Goal: Task Accomplishment & Management: Manage account settings

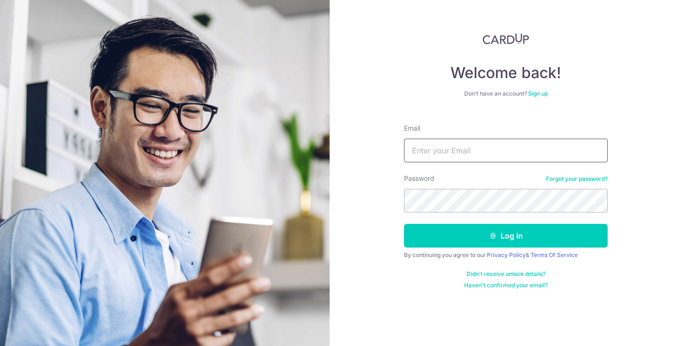
click at [496, 147] on input "Email" at bounding box center [506, 151] width 204 height 24
click at [496, 147] on input "khphua73@gma" at bounding box center [506, 151] width 204 height 24
type input "[EMAIL_ADDRESS][DOMAIN_NAME]"
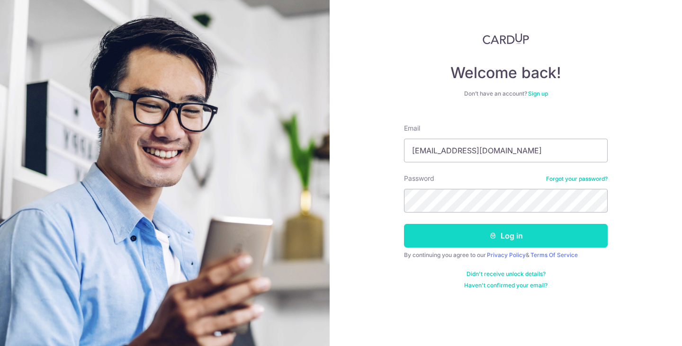
click at [510, 240] on button "Log in" at bounding box center [506, 236] width 204 height 24
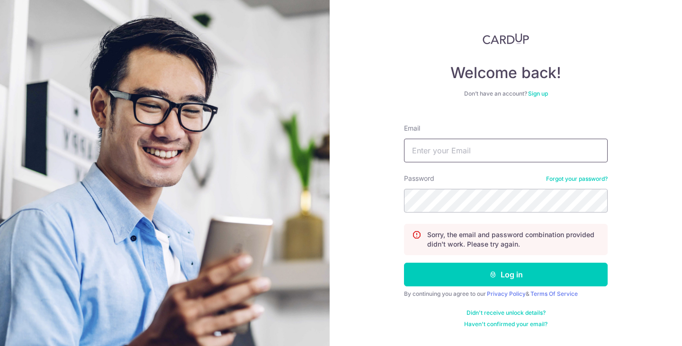
click at [493, 157] on input "Email" at bounding box center [506, 151] width 204 height 24
type input "[EMAIL_ADDRESS][DOMAIN_NAME]"
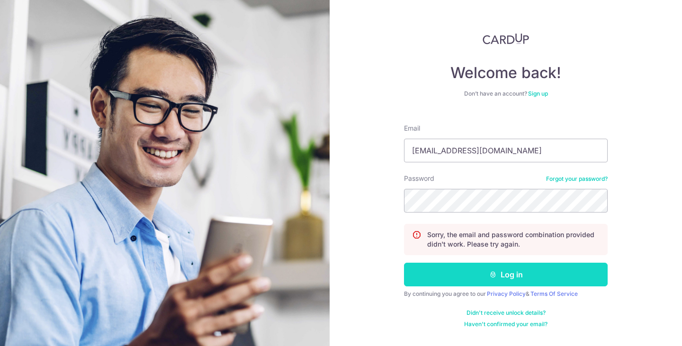
click at [498, 278] on button "Log in" at bounding box center [506, 275] width 204 height 24
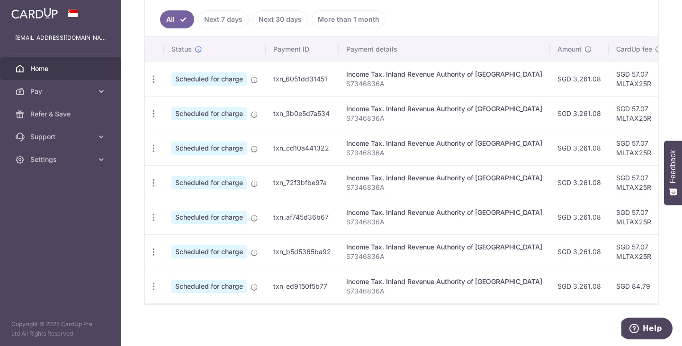
scroll to position [264, 0]
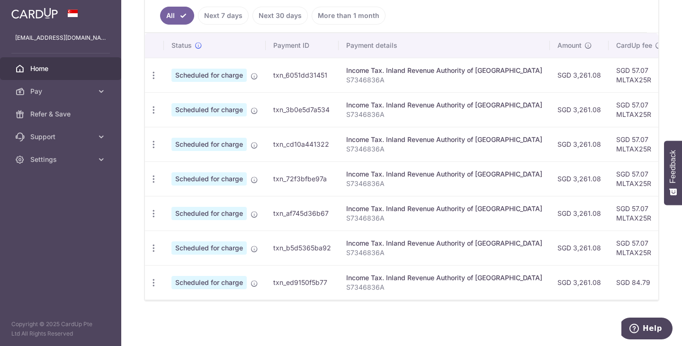
drag, startPoint x: 677, startPoint y: 230, endPoint x: 672, endPoint y: 136, distance: 93.9
click at [672, 136] on div "× Pause Schedule Pause all future payments in this series Pause just this one p…" at bounding box center [401, 173] width 561 height 346
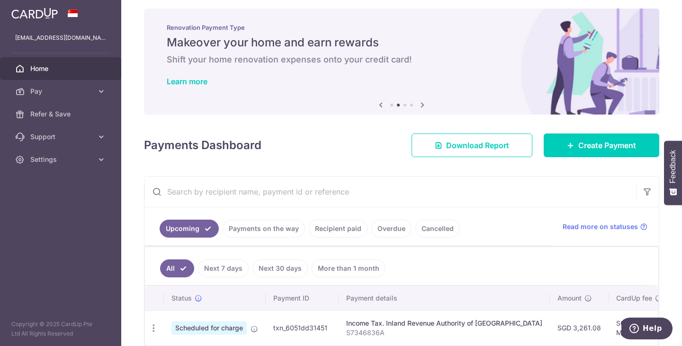
scroll to position [0, 0]
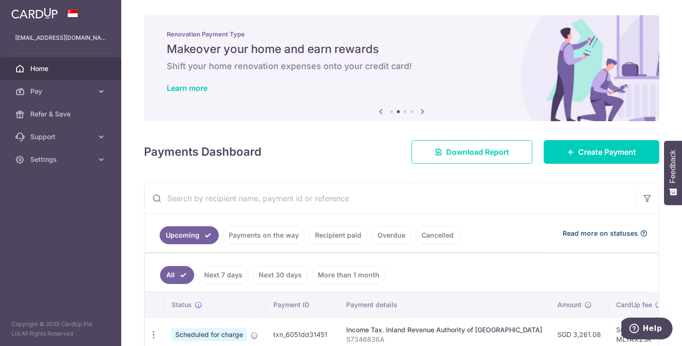
click at [588, 235] on span "Read more on statuses" at bounding box center [600, 233] width 75 height 9
click at [347, 240] on link "Recipient paid" at bounding box center [338, 235] width 59 height 18
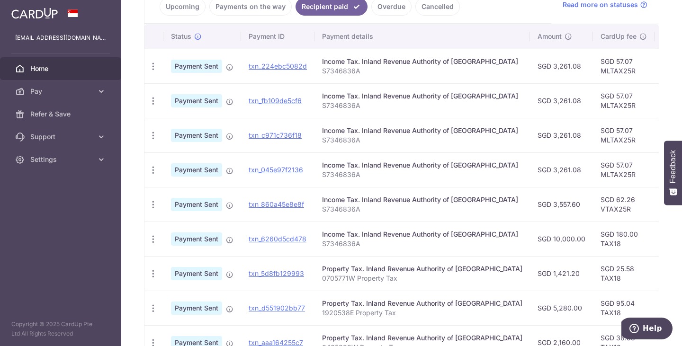
scroll to position [229, 0]
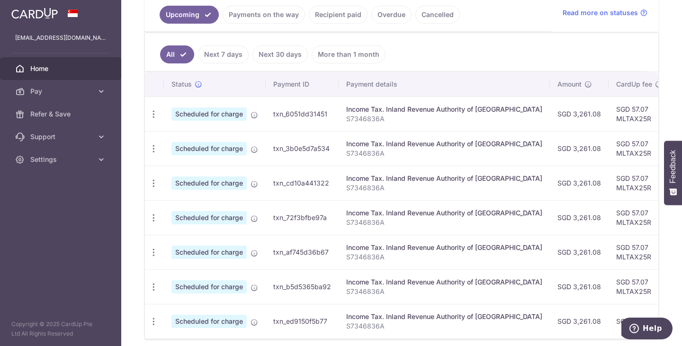
scroll to position [220, 0]
click at [150, 120] on icon "button" at bounding box center [154, 115] width 10 height 10
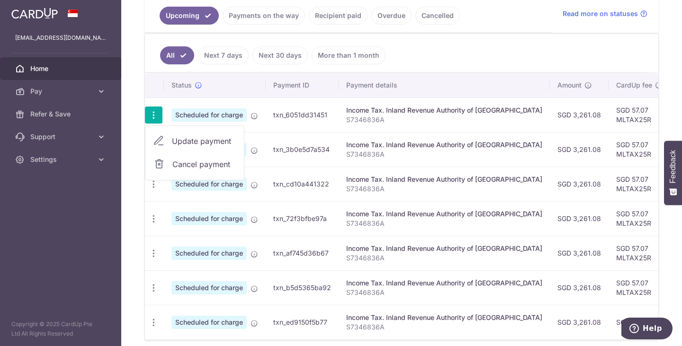
click at [419, 55] on ul "All Next 7 days Next 30 days More than 1 month" at bounding box center [396, 53] width 502 height 38
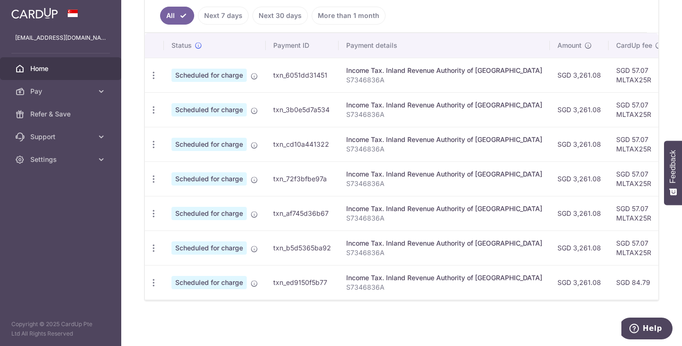
scroll to position [0, 227]
